Goal: Task Accomplishment & Management: Manage account settings

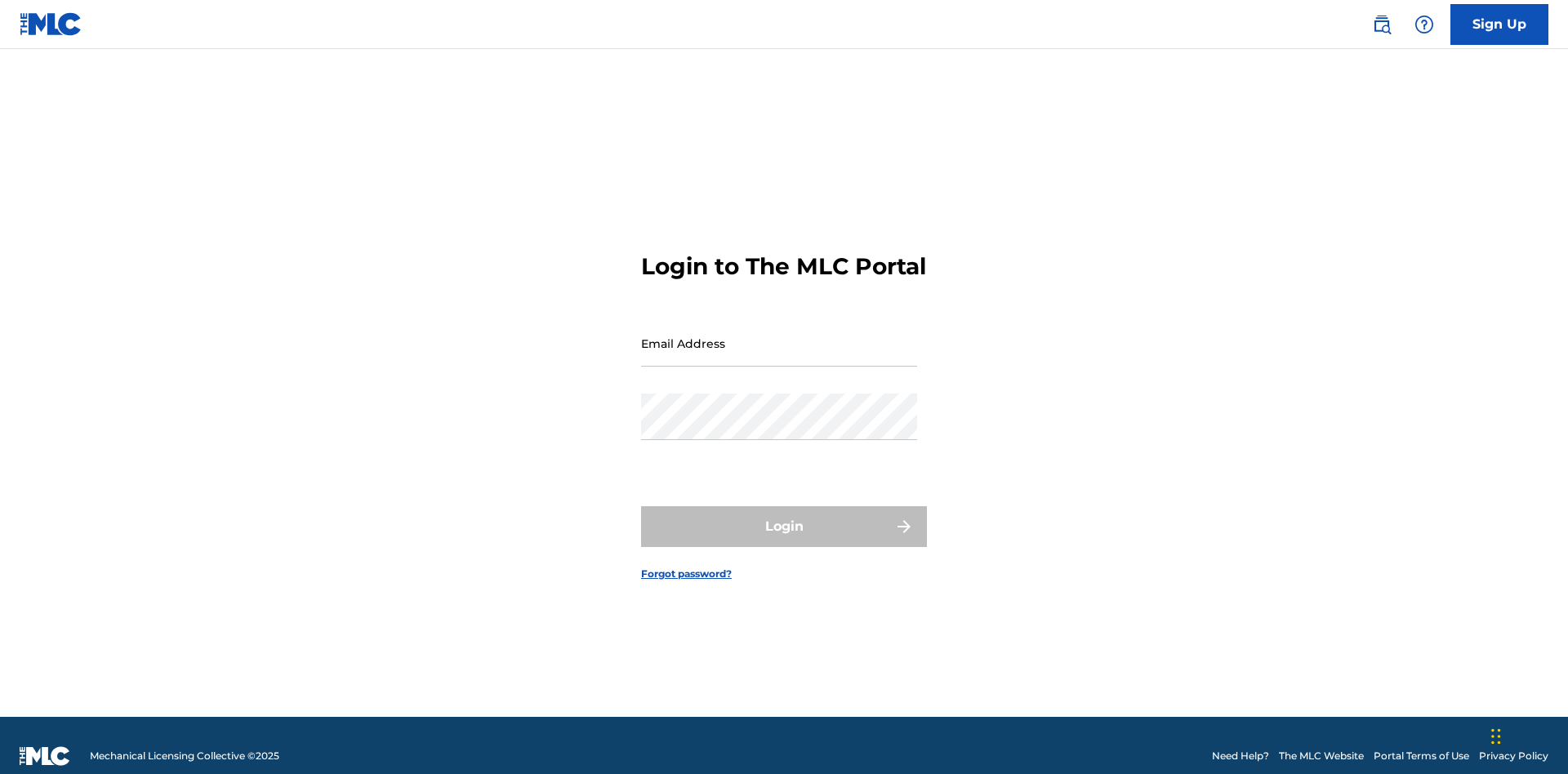
scroll to position [21, 0]
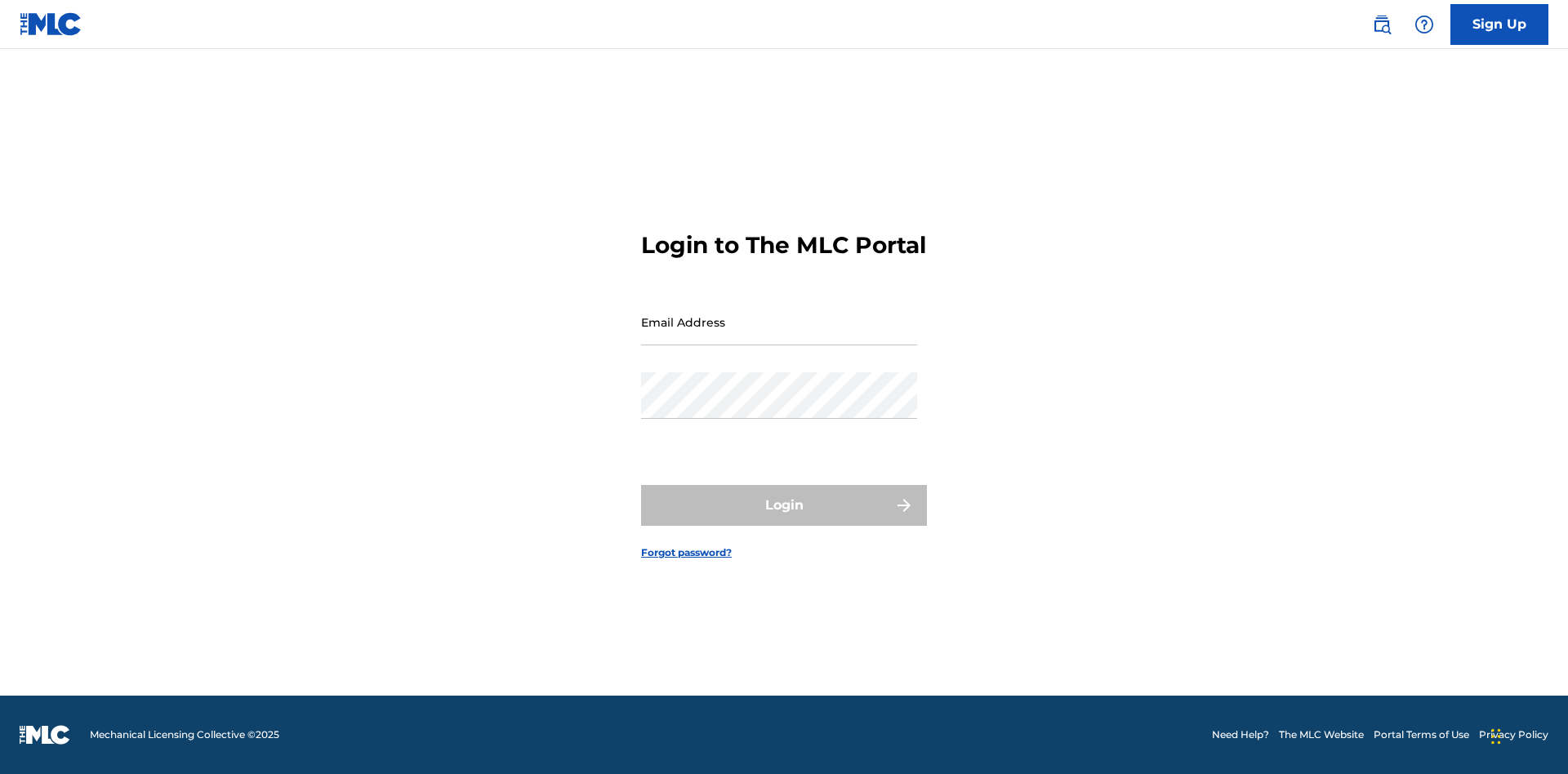
click at [779, 336] on input "Email Address" at bounding box center [778, 322] width 276 height 46
type input "a564c57b-42bd-4ee8-bedb-97e8c6a04ce2@mailslurp.net"
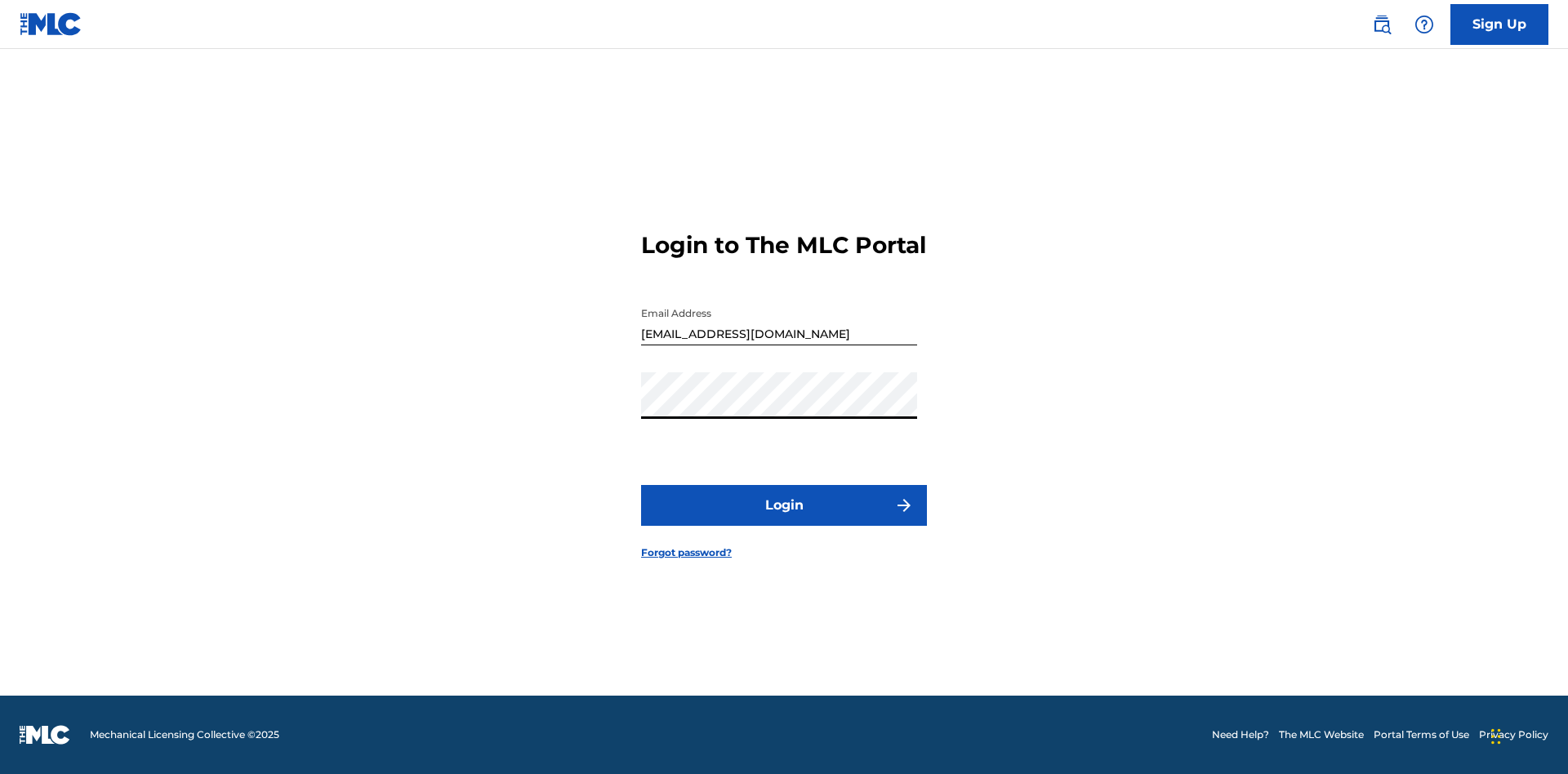
click at [784, 520] on button "Login" at bounding box center [784, 506] width 286 height 41
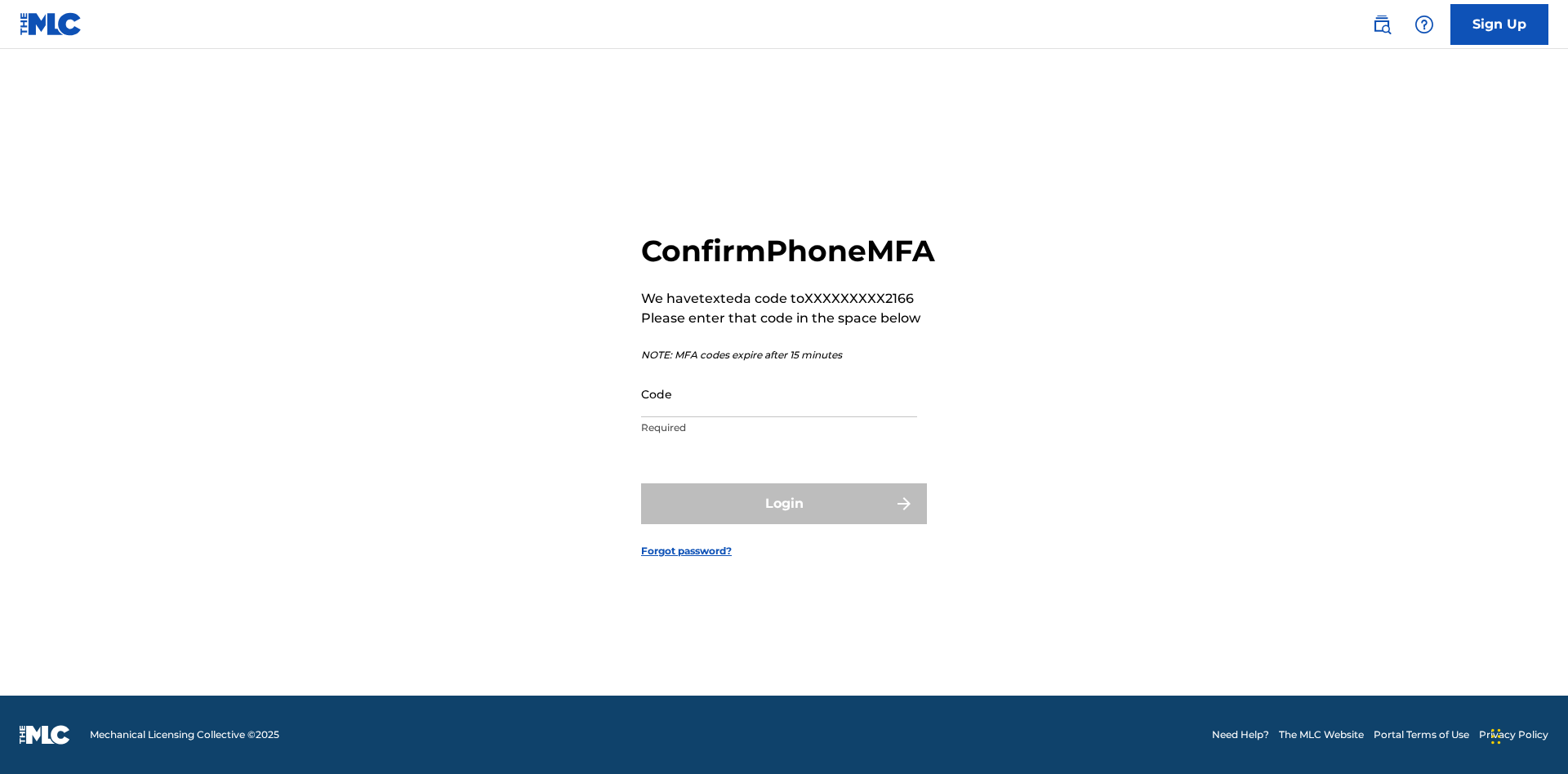
click at [779, 411] on input "Code" at bounding box center [778, 394] width 276 height 46
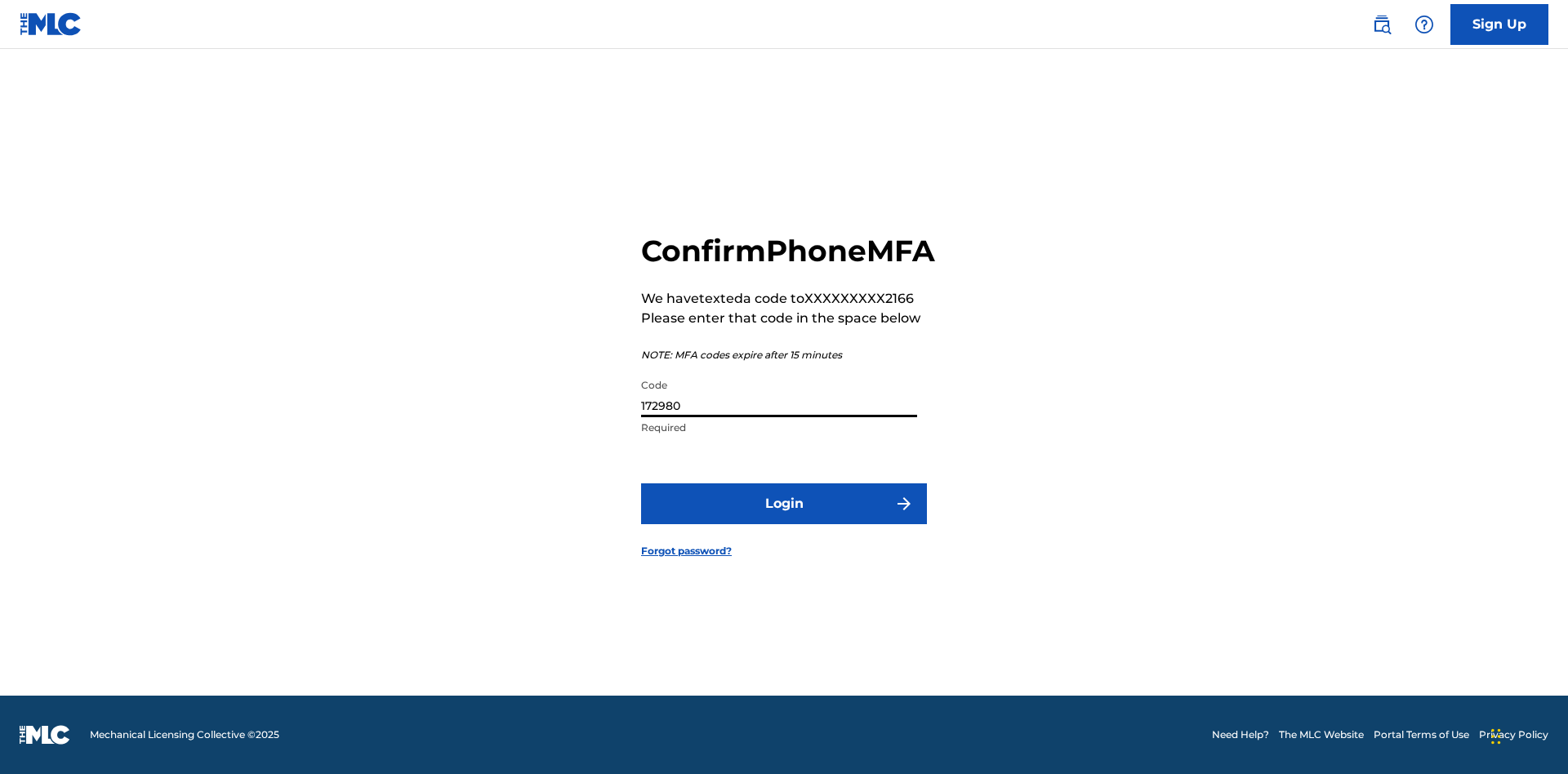
type input "172980"
click at [784, 521] on button "Login" at bounding box center [784, 504] width 286 height 41
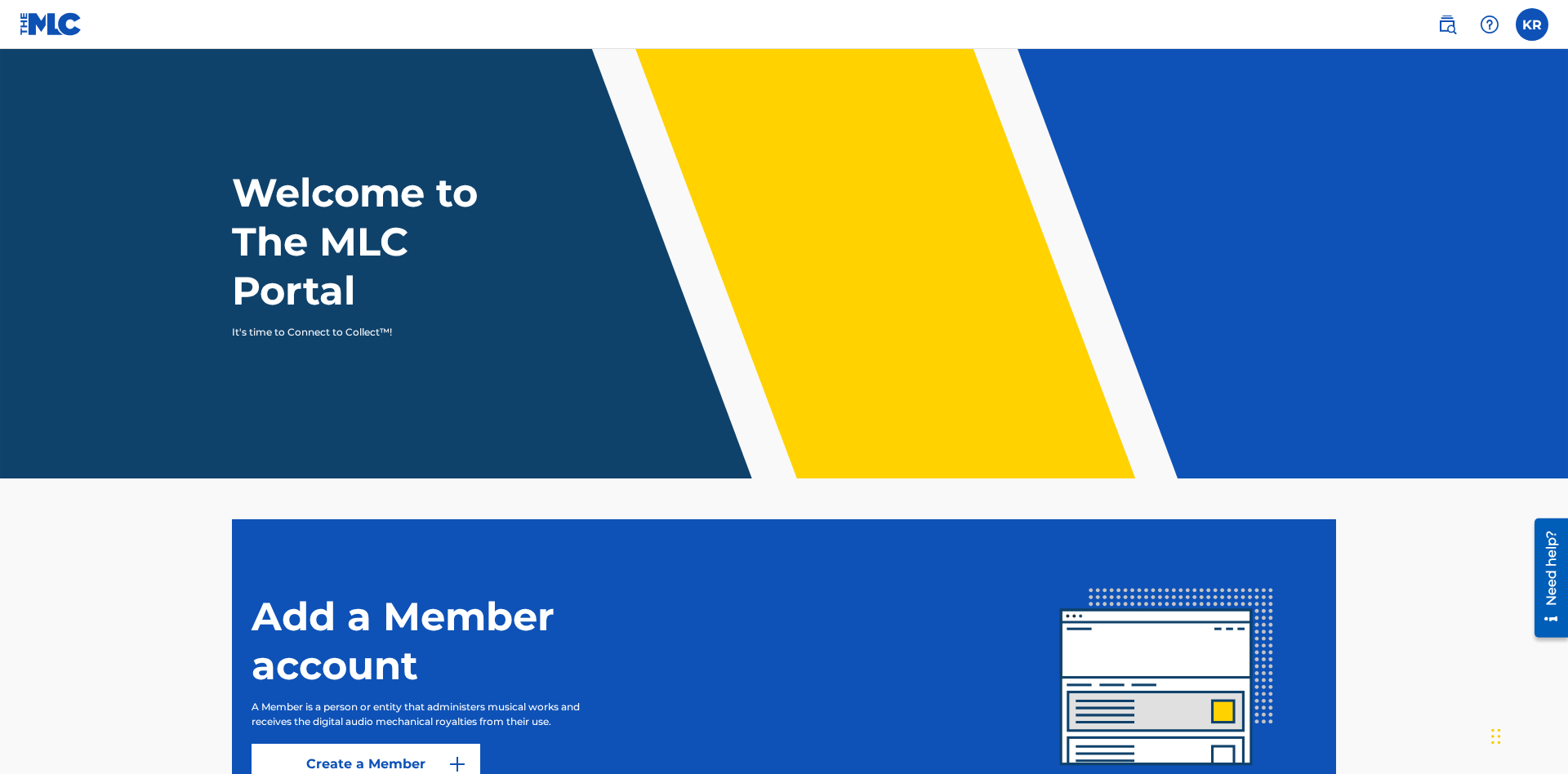
click at [1532, 24] on label at bounding box center [1532, 25] width 33 height 33
click at [1532, 25] on input "KR Krystal Ribble a564c57b-42bd-4ee8-bedb-97e8c6a04ce2@mailslurp.net Notificati…" at bounding box center [1532, 25] width 0 height 0
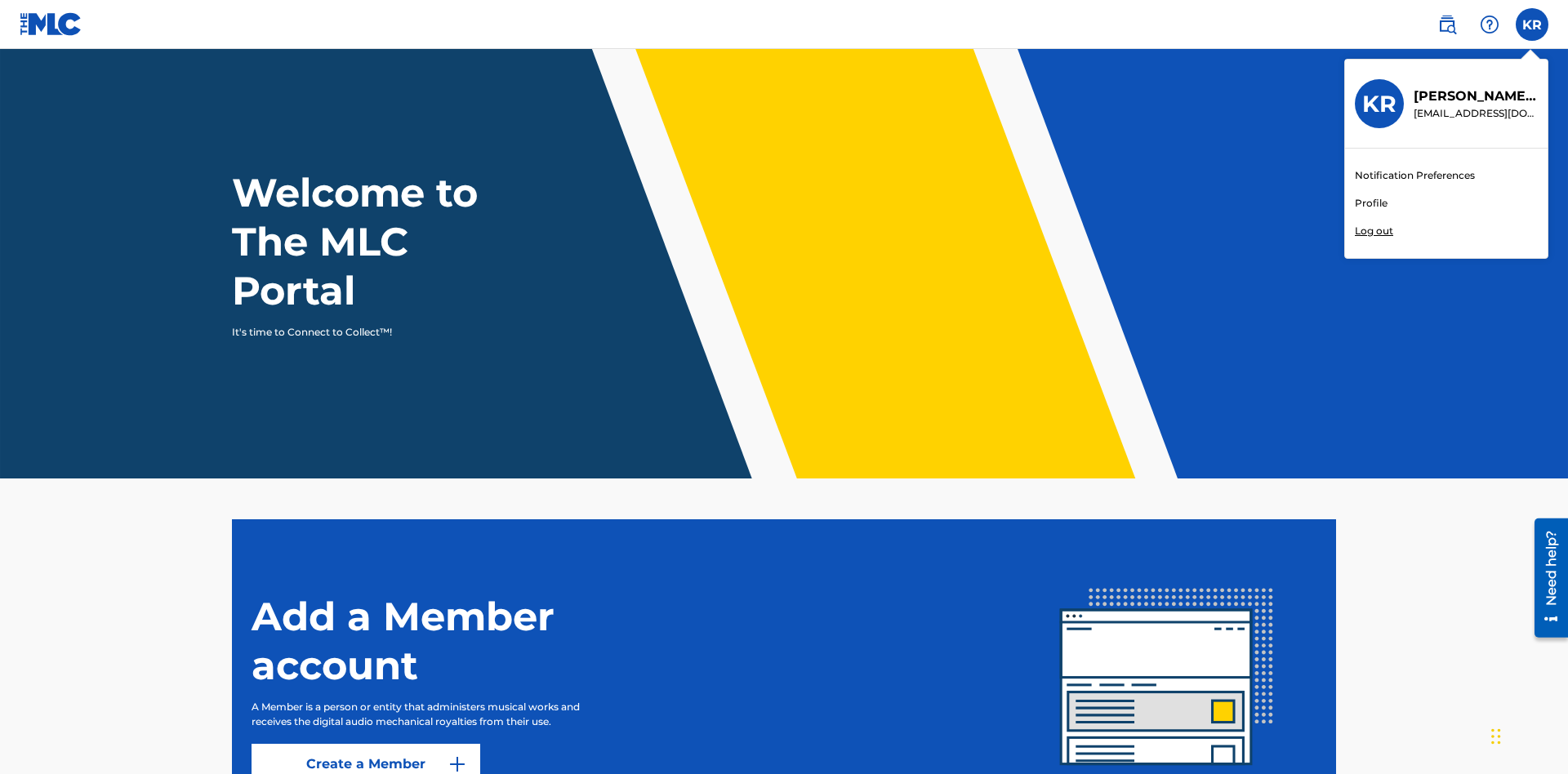
scroll to position [98, 0]
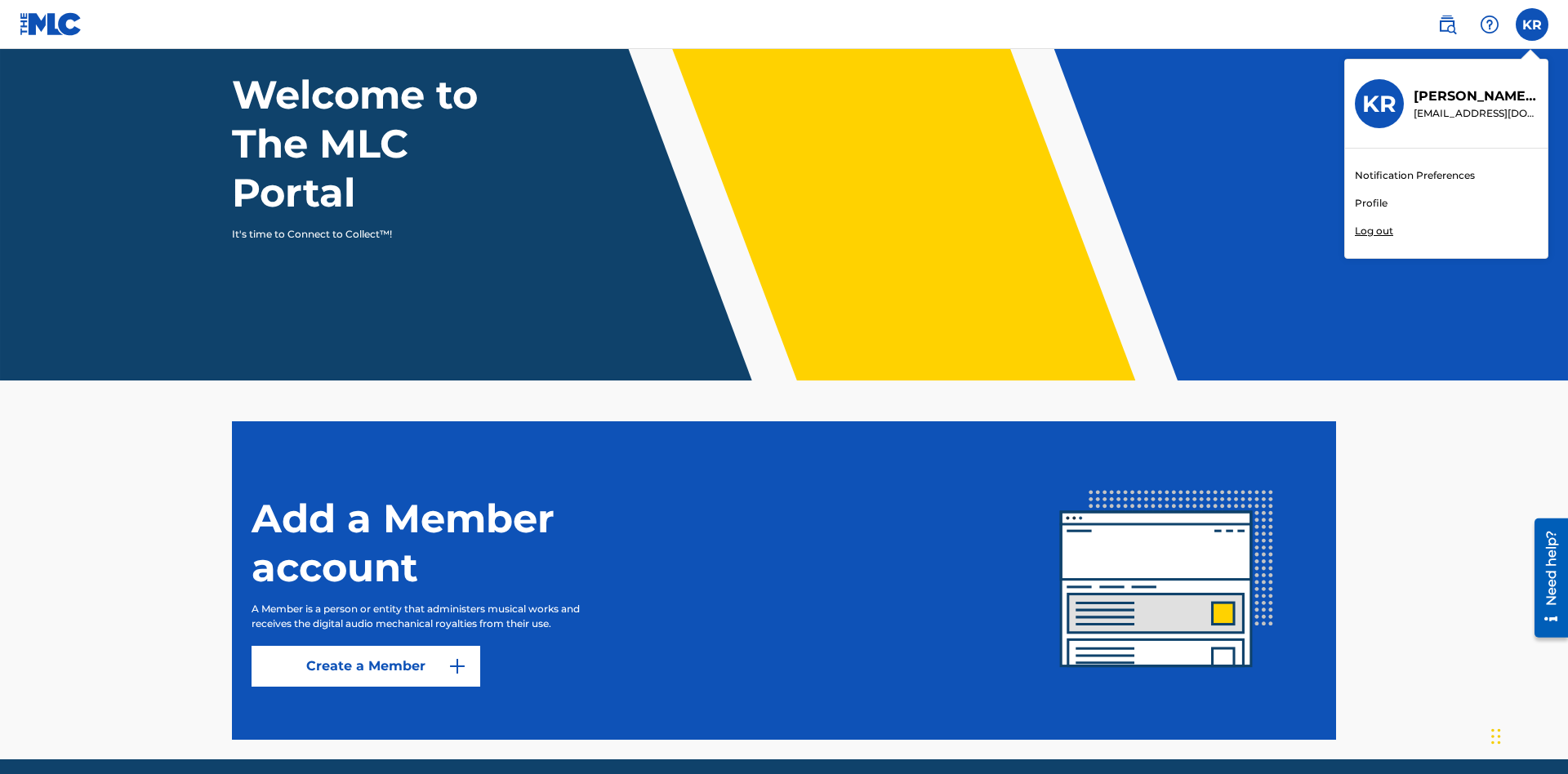
click at [1370, 204] on link "Profile" at bounding box center [1371, 203] width 33 height 15
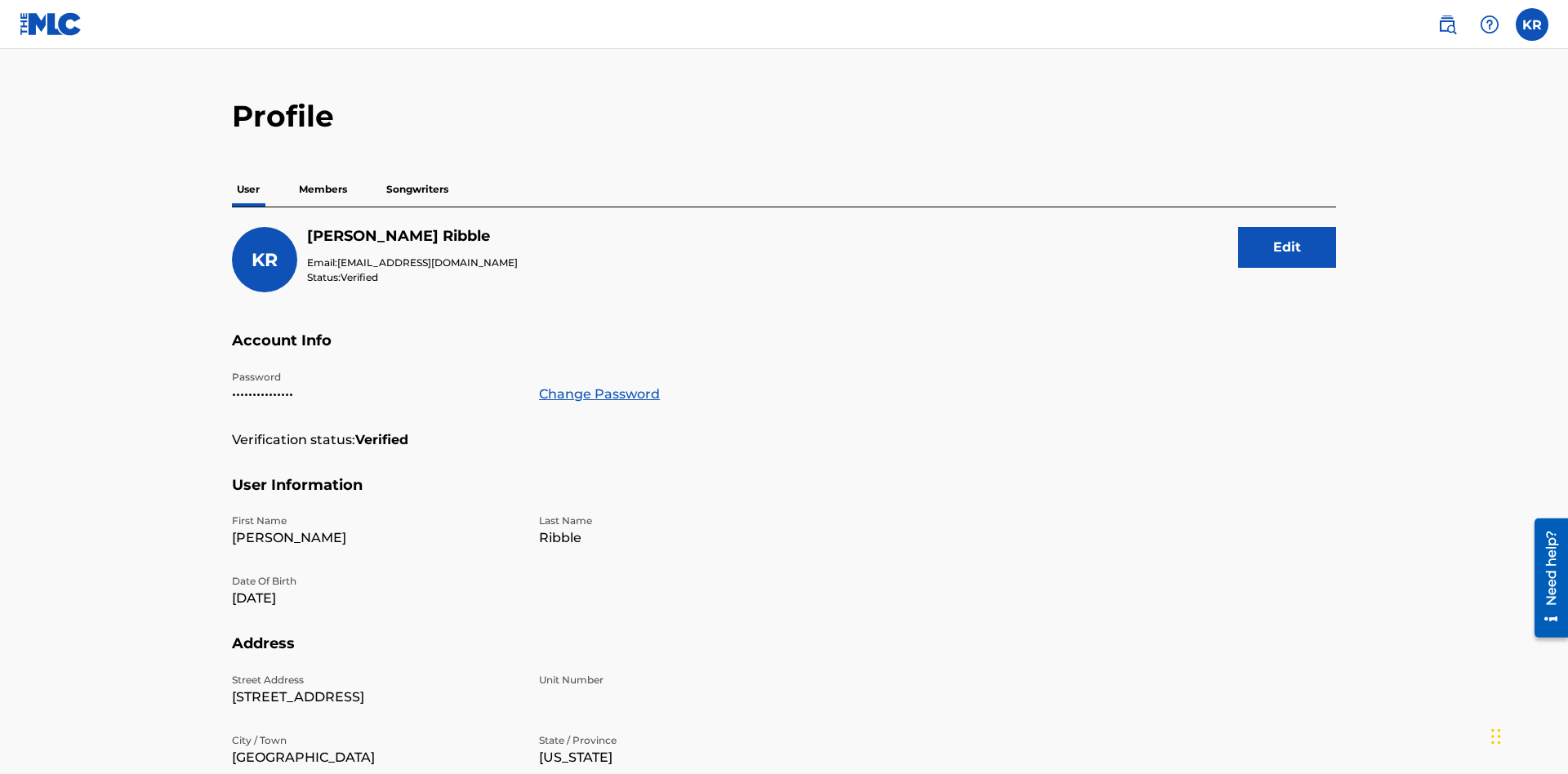
scroll to position [315, 0]
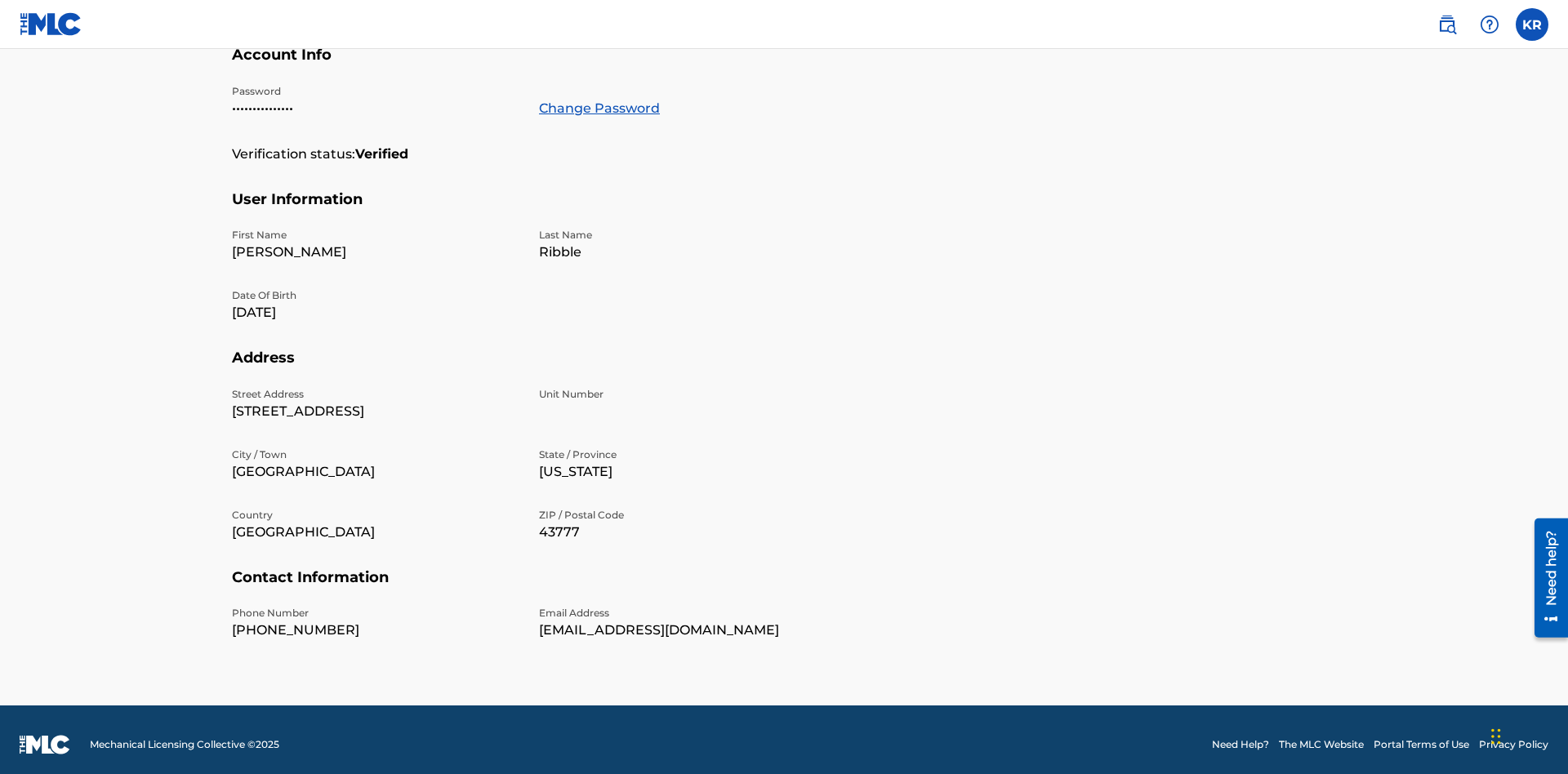
click at [599, 107] on link "Change Password" at bounding box center [599, 108] width 121 height 20
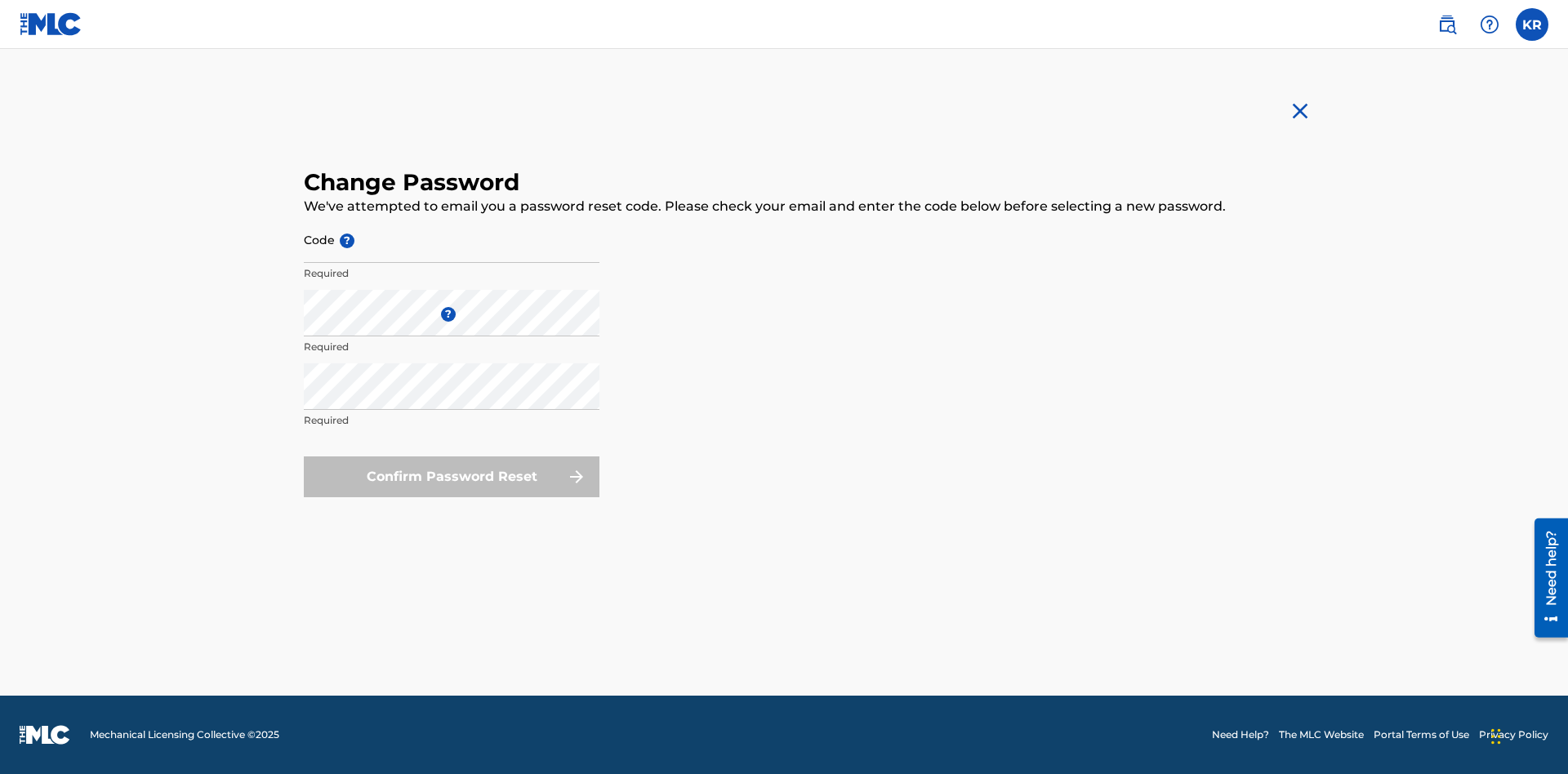
click at [452, 240] on input "Code ?" at bounding box center [452, 240] width 296 height 46
type input "e717b5676a1ea52ea0fd476ddb8c57ee"
